Goal: Navigation & Orientation: Go to known website

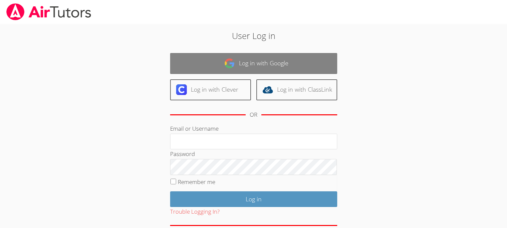
click at [311, 55] on link "Log in with Google" at bounding box center [253, 63] width 167 height 21
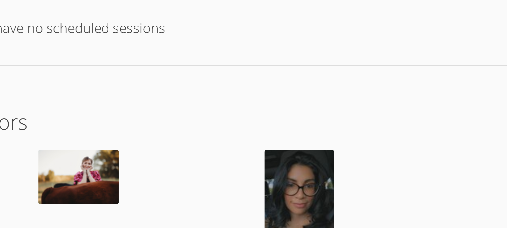
scroll to position [88, 0]
